Goal: Task Accomplishment & Management: Use online tool/utility

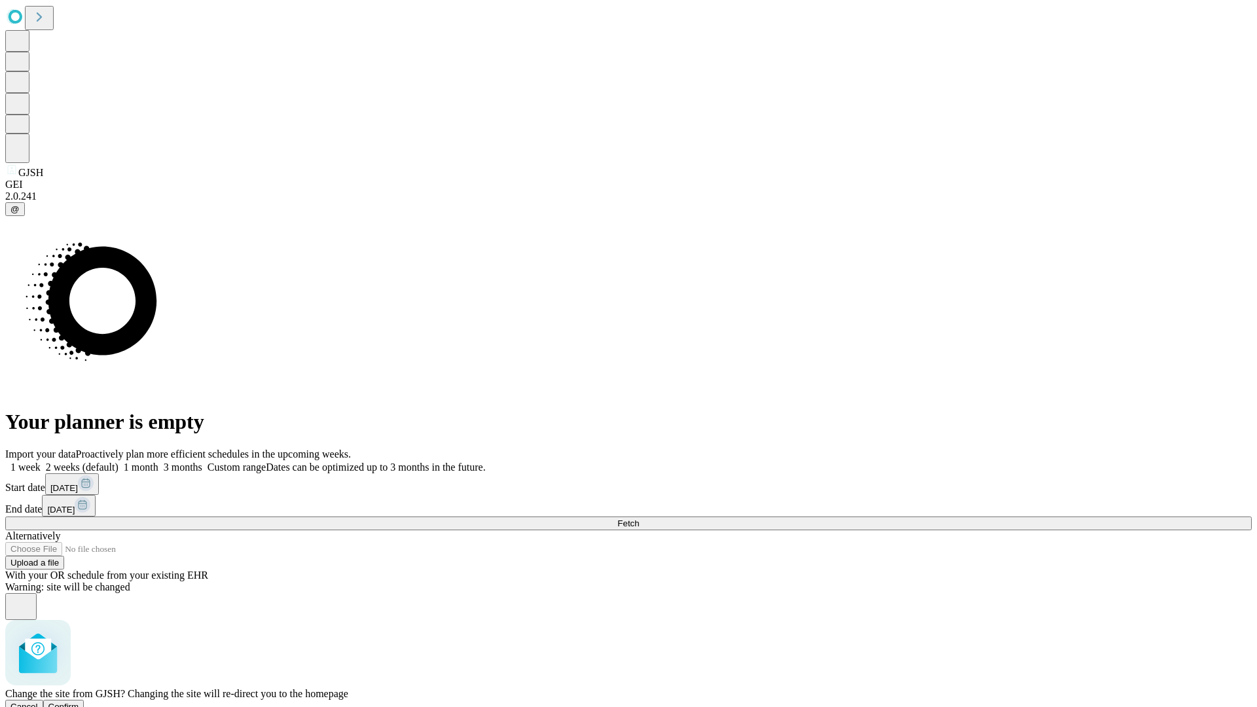
click at [79, 702] on span "Confirm" at bounding box center [63, 707] width 31 height 10
click at [158, 461] on label "1 month" at bounding box center [138, 466] width 40 height 11
click at [639, 518] on span "Fetch" at bounding box center [628, 523] width 22 height 10
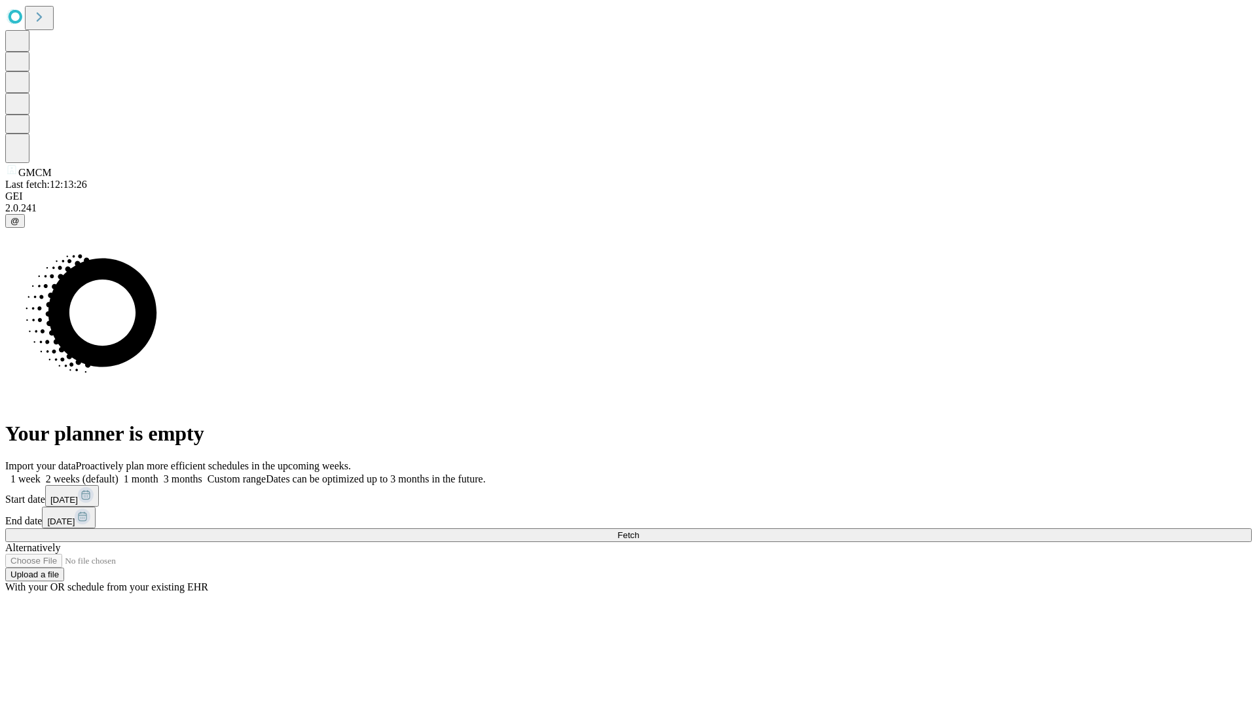
click at [158, 473] on label "1 month" at bounding box center [138, 478] width 40 height 11
click at [639, 530] on span "Fetch" at bounding box center [628, 535] width 22 height 10
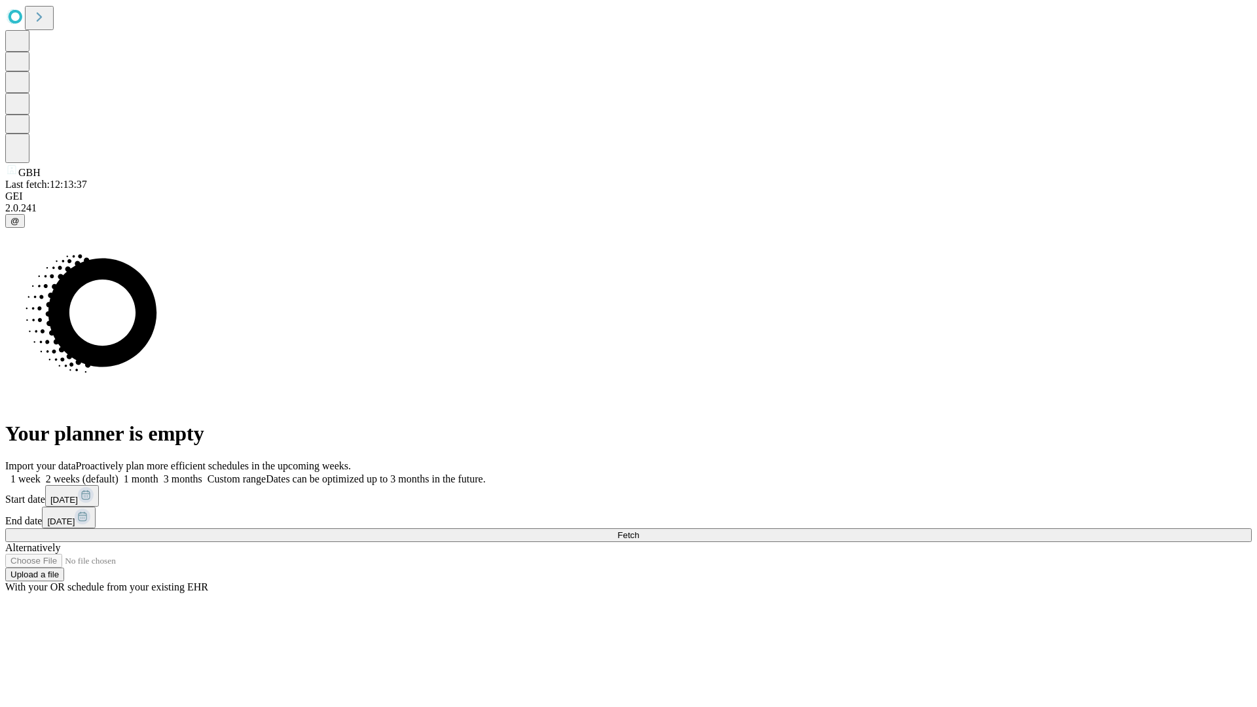
click at [158, 473] on label "1 month" at bounding box center [138, 478] width 40 height 11
click at [639, 530] on span "Fetch" at bounding box center [628, 535] width 22 height 10
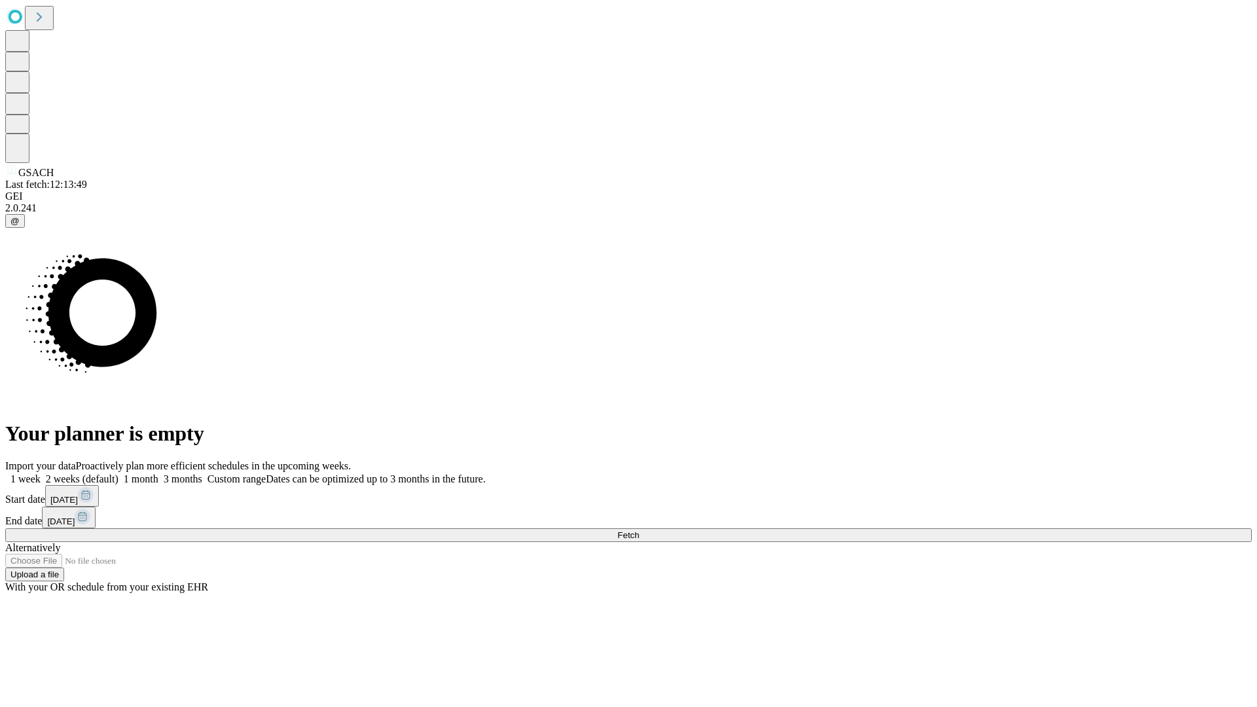
click at [158, 473] on label "1 month" at bounding box center [138, 478] width 40 height 11
click at [639, 530] on span "Fetch" at bounding box center [628, 535] width 22 height 10
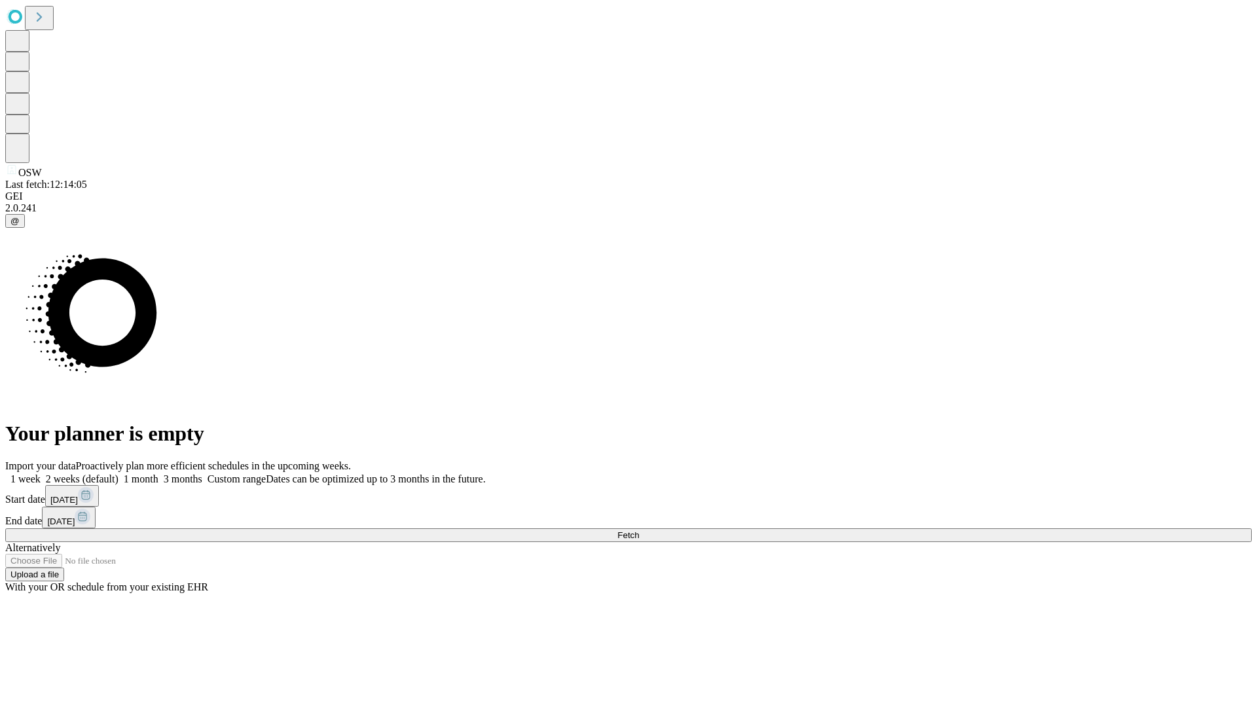
click at [158, 473] on label "1 month" at bounding box center [138, 478] width 40 height 11
click at [639, 530] on span "Fetch" at bounding box center [628, 535] width 22 height 10
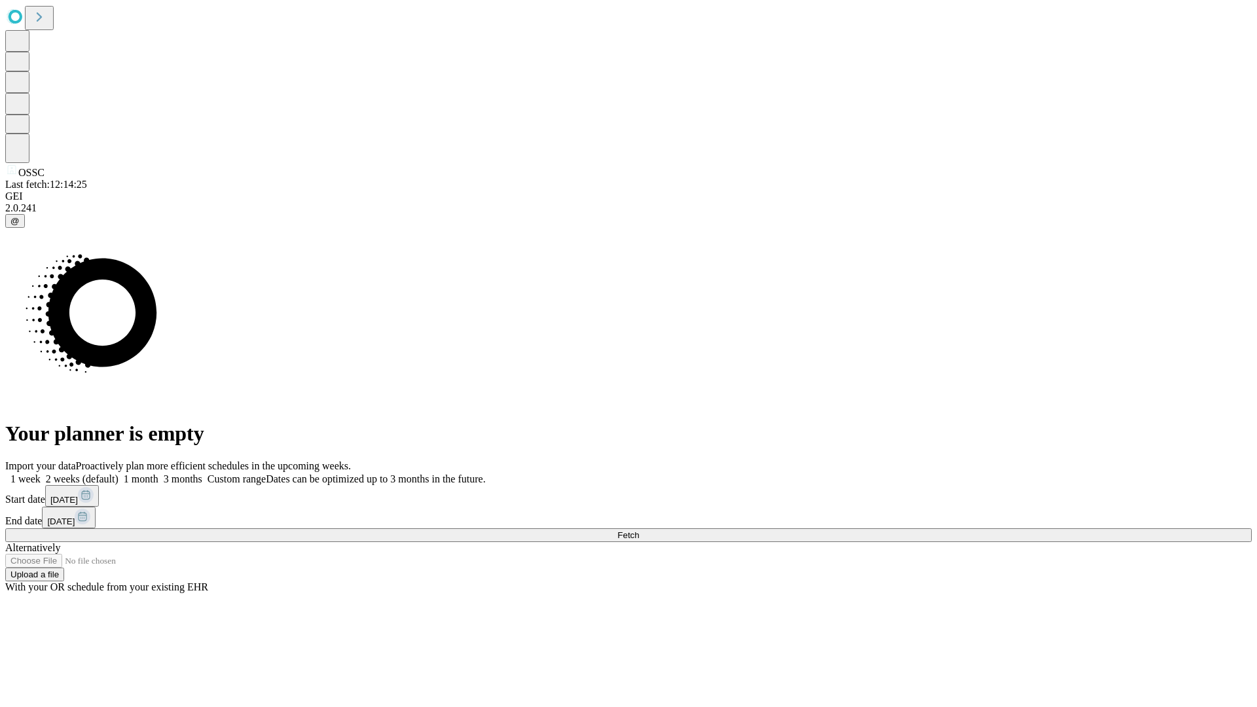
click at [158, 473] on label "1 month" at bounding box center [138, 478] width 40 height 11
click at [639, 530] on span "Fetch" at bounding box center [628, 535] width 22 height 10
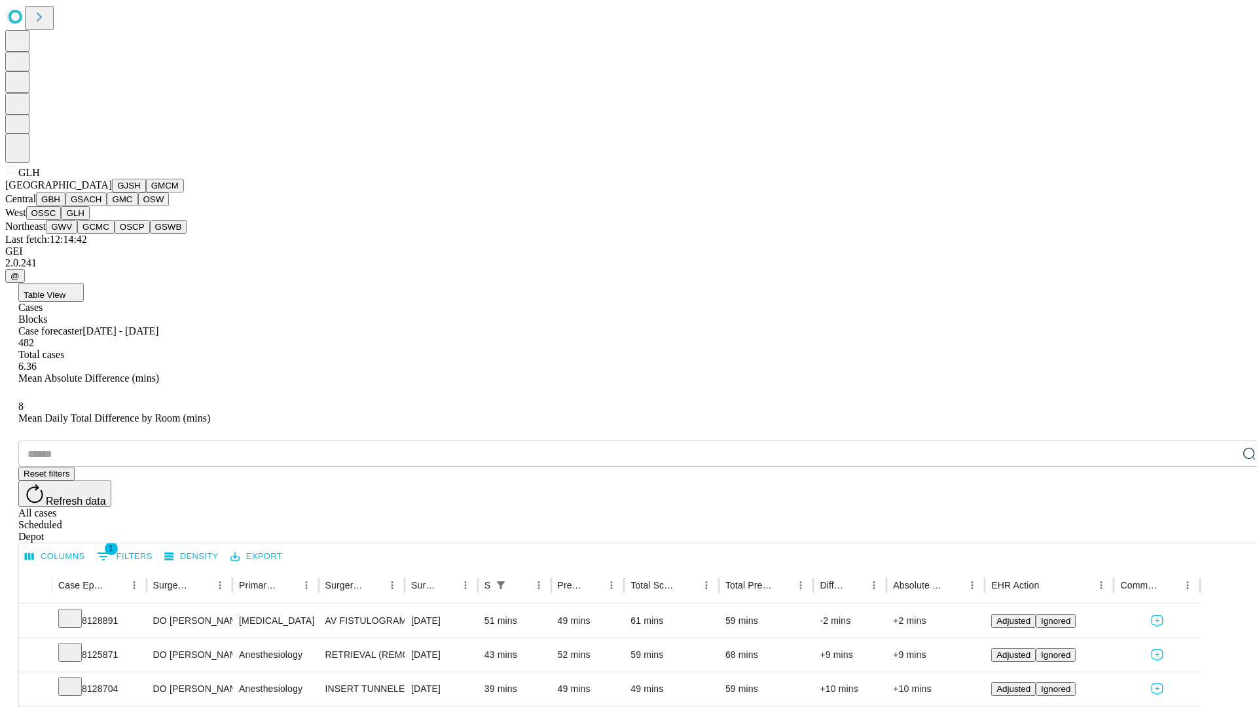
click at [77, 234] on button "GWV" at bounding box center [61, 227] width 31 height 14
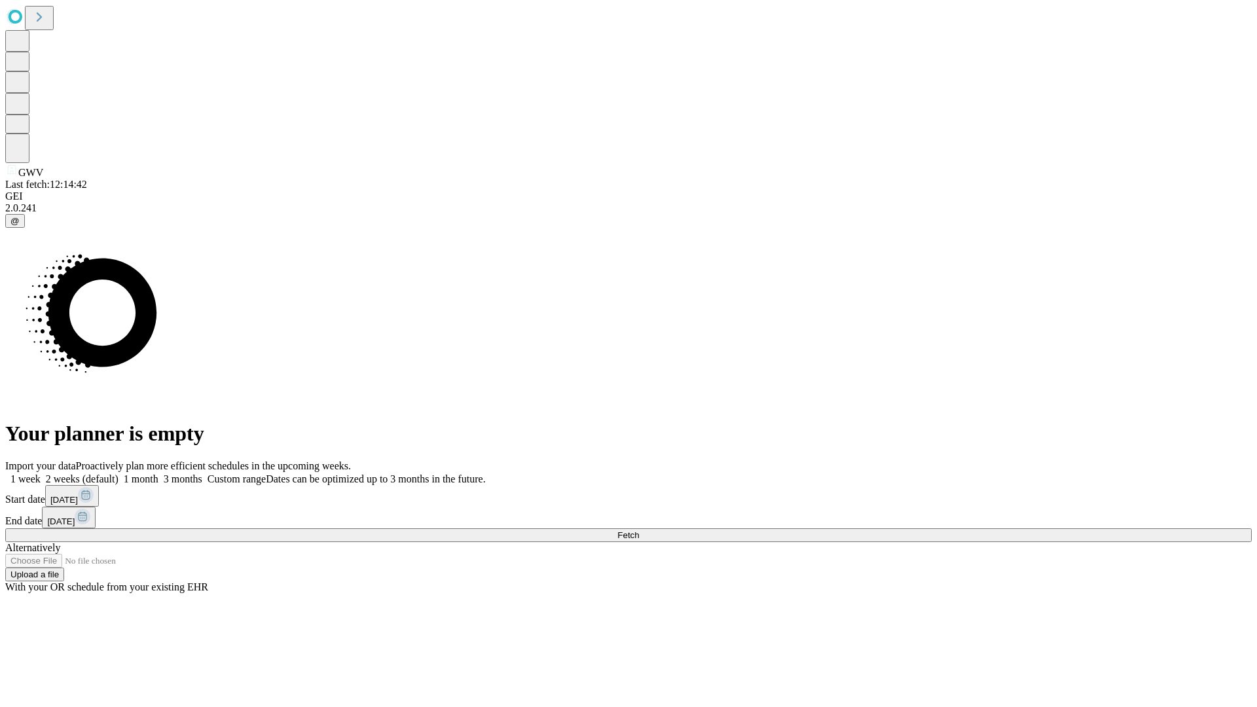
click at [639, 530] on span "Fetch" at bounding box center [628, 535] width 22 height 10
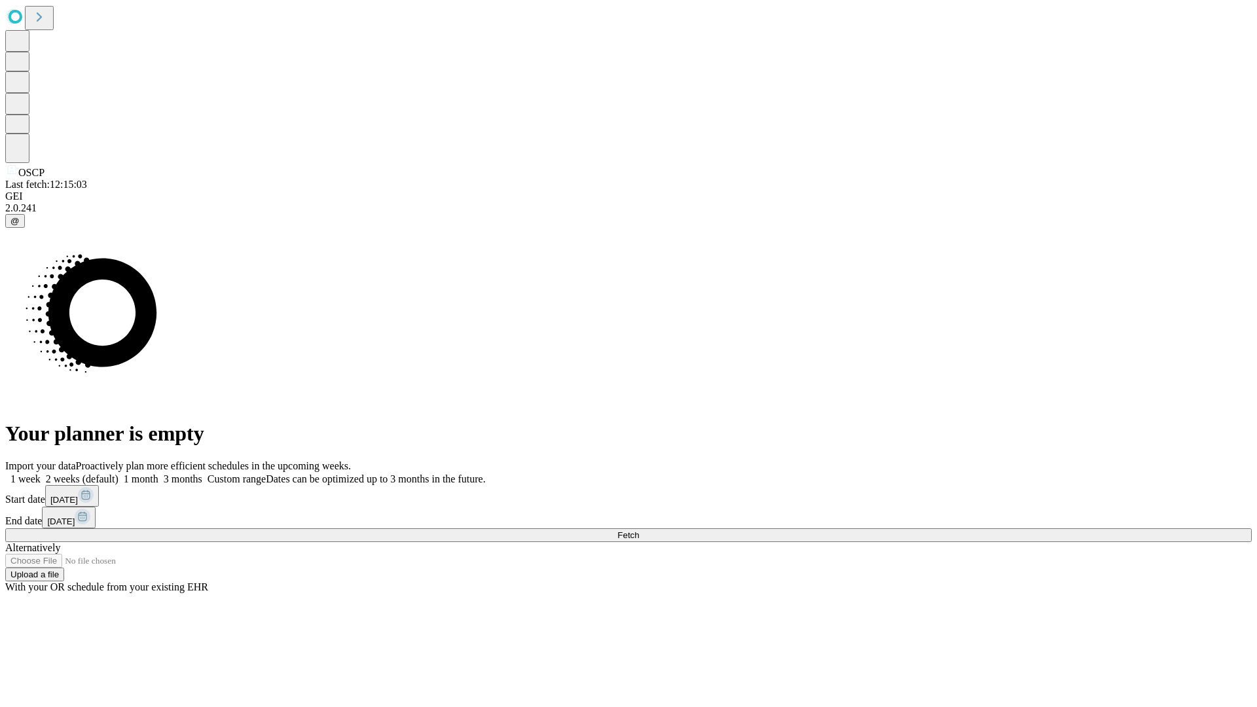
click at [639, 530] on span "Fetch" at bounding box center [628, 535] width 22 height 10
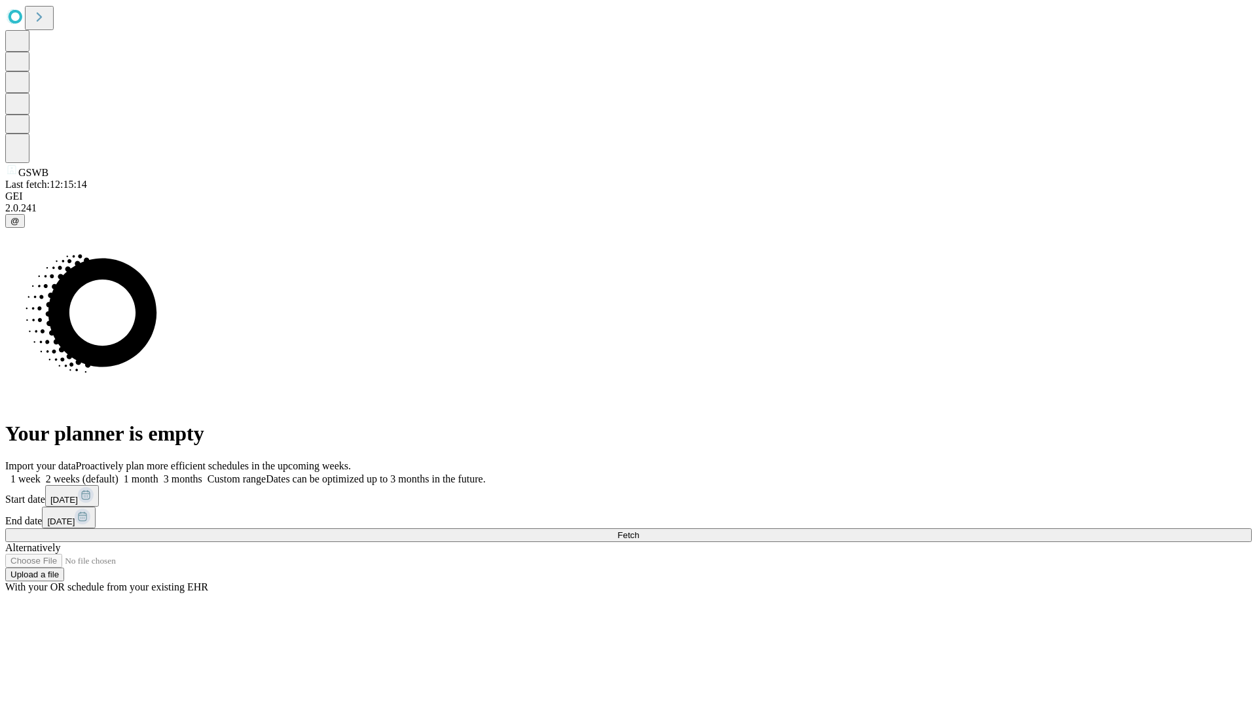
click at [158, 473] on label "1 month" at bounding box center [138, 478] width 40 height 11
click at [639, 530] on span "Fetch" at bounding box center [628, 535] width 22 height 10
